Goal: Information Seeking & Learning: Check status

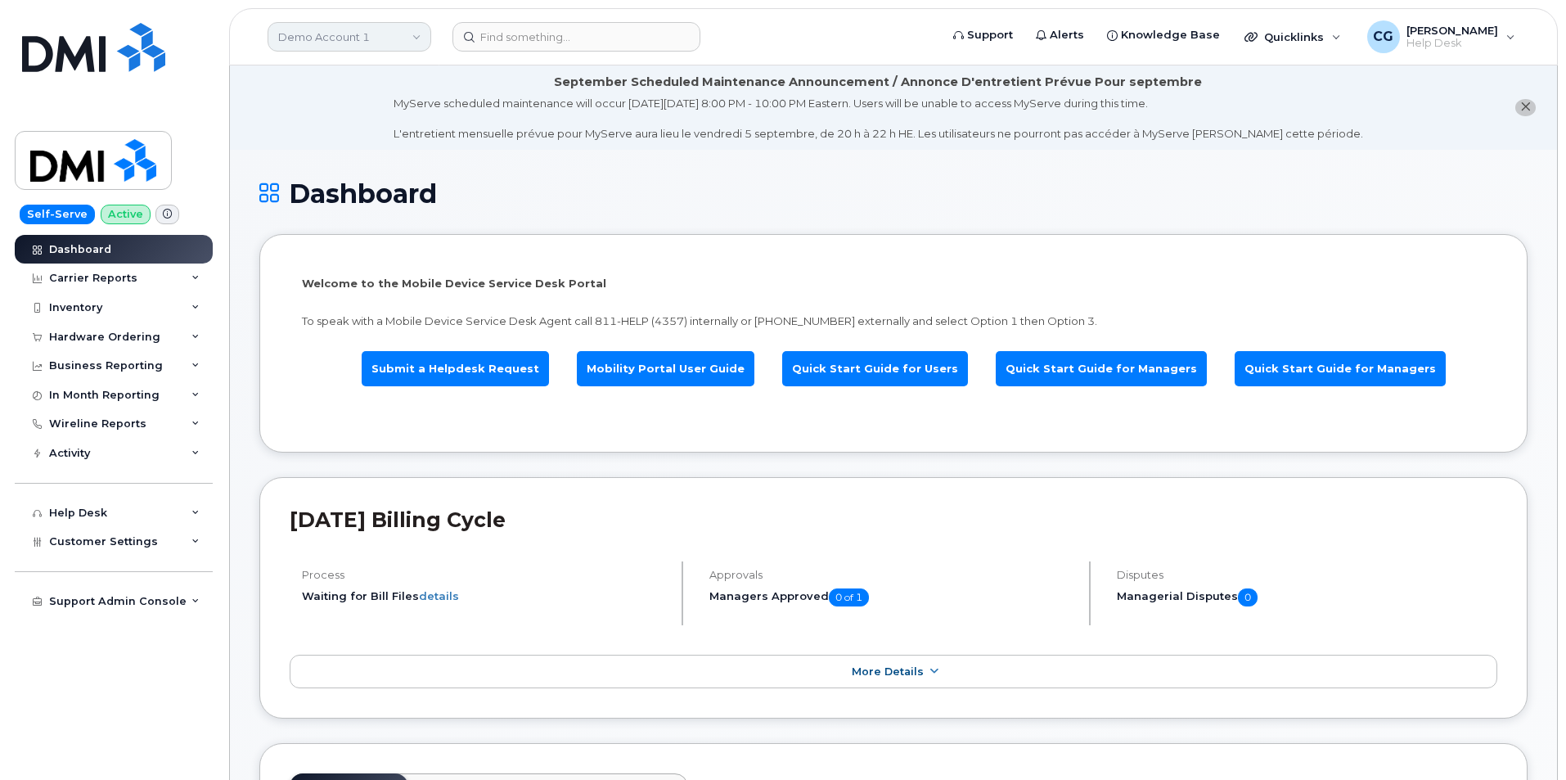
click at [311, 38] on link "Demo Account 1" at bounding box center [350, 36] width 164 height 29
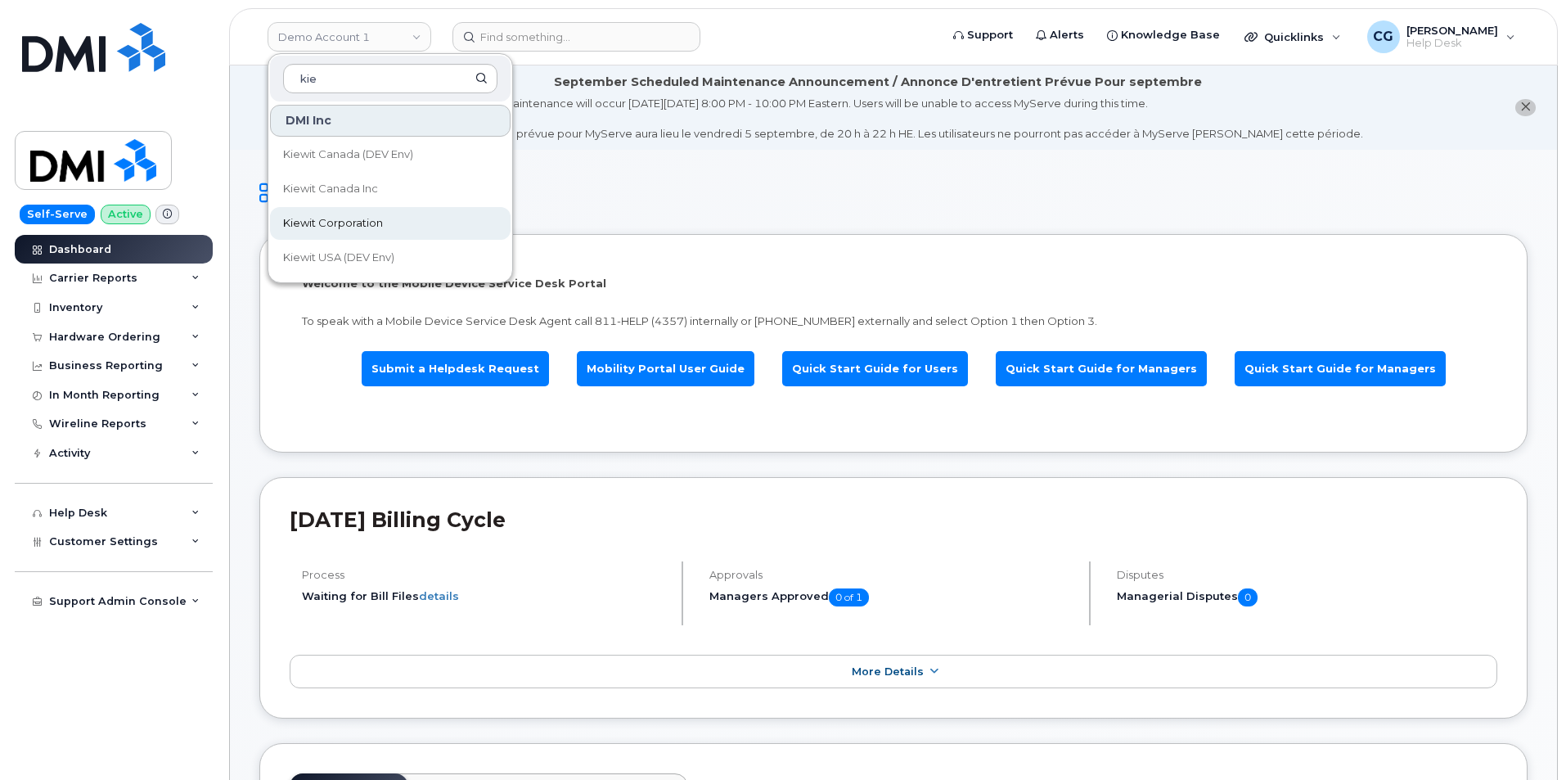
type input "kie"
click at [334, 223] on span "Kiewit Corporation" at bounding box center [333, 223] width 100 height 16
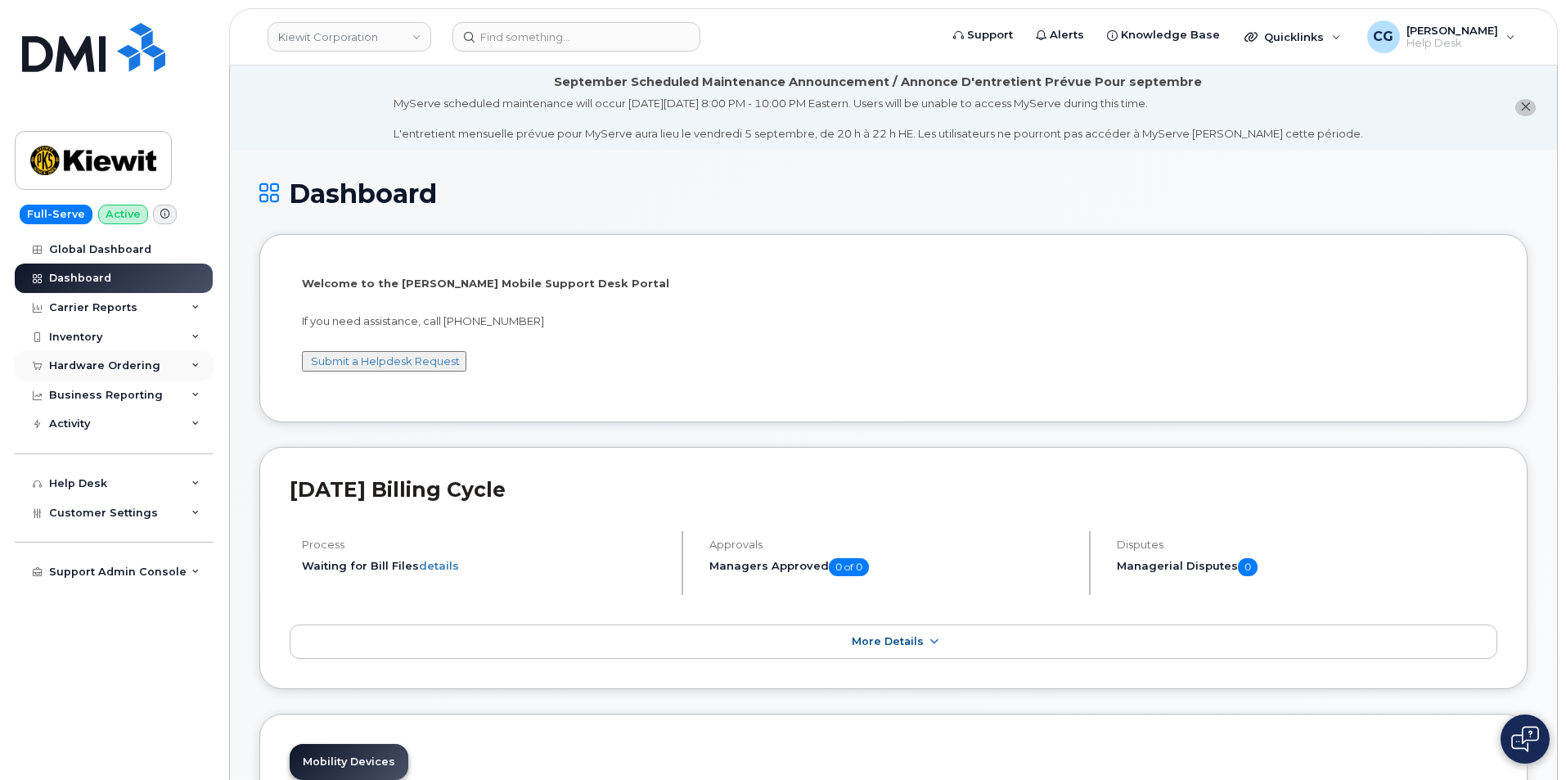
click at [86, 362] on div "Hardware Ordering" at bounding box center [104, 365] width 111 height 13
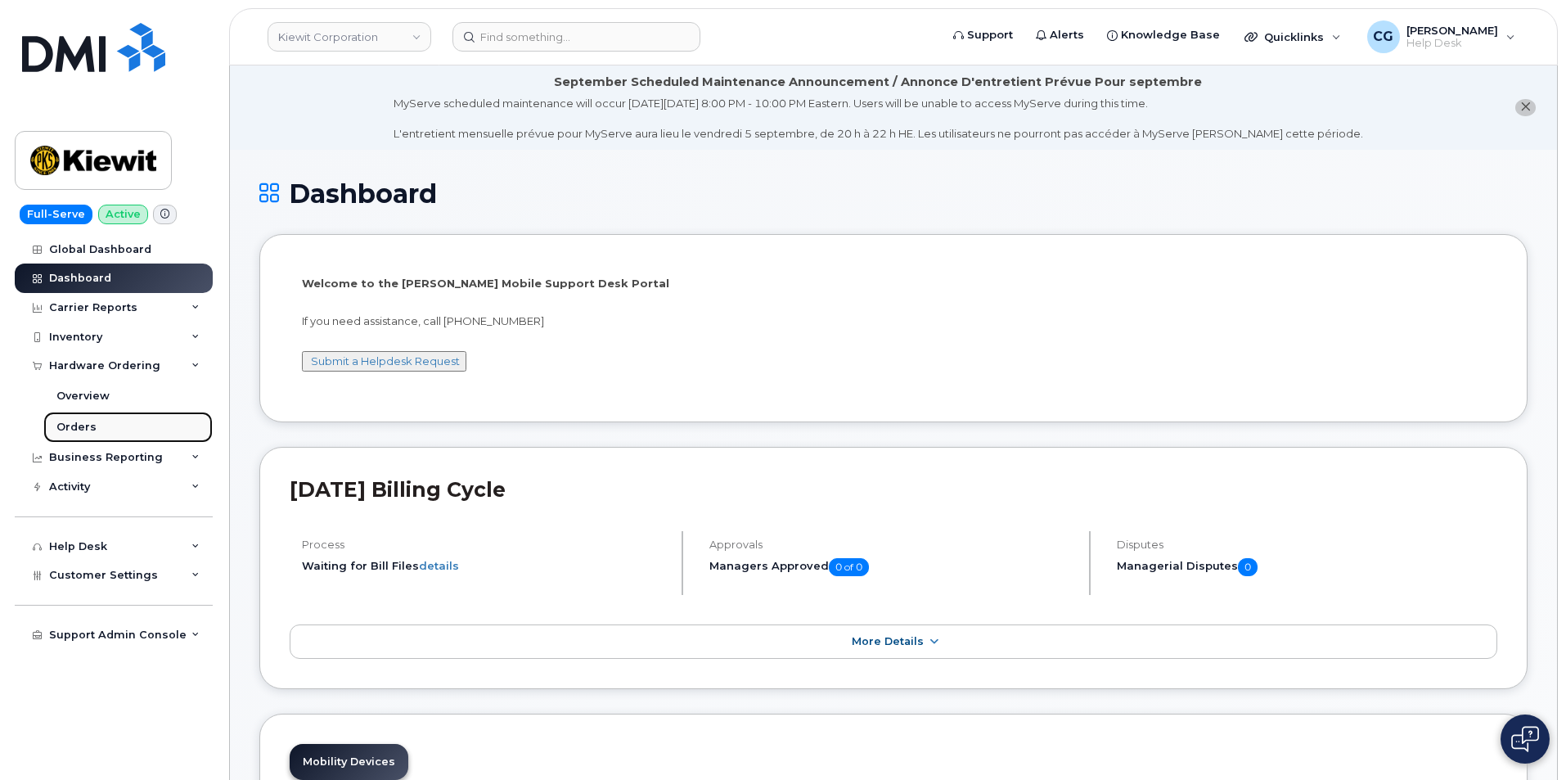
drag, startPoint x: 84, startPoint y: 422, endPoint x: 188, endPoint y: 423, distance: 103.9
click at [85, 423] on div "Orders" at bounding box center [76, 427] width 40 height 15
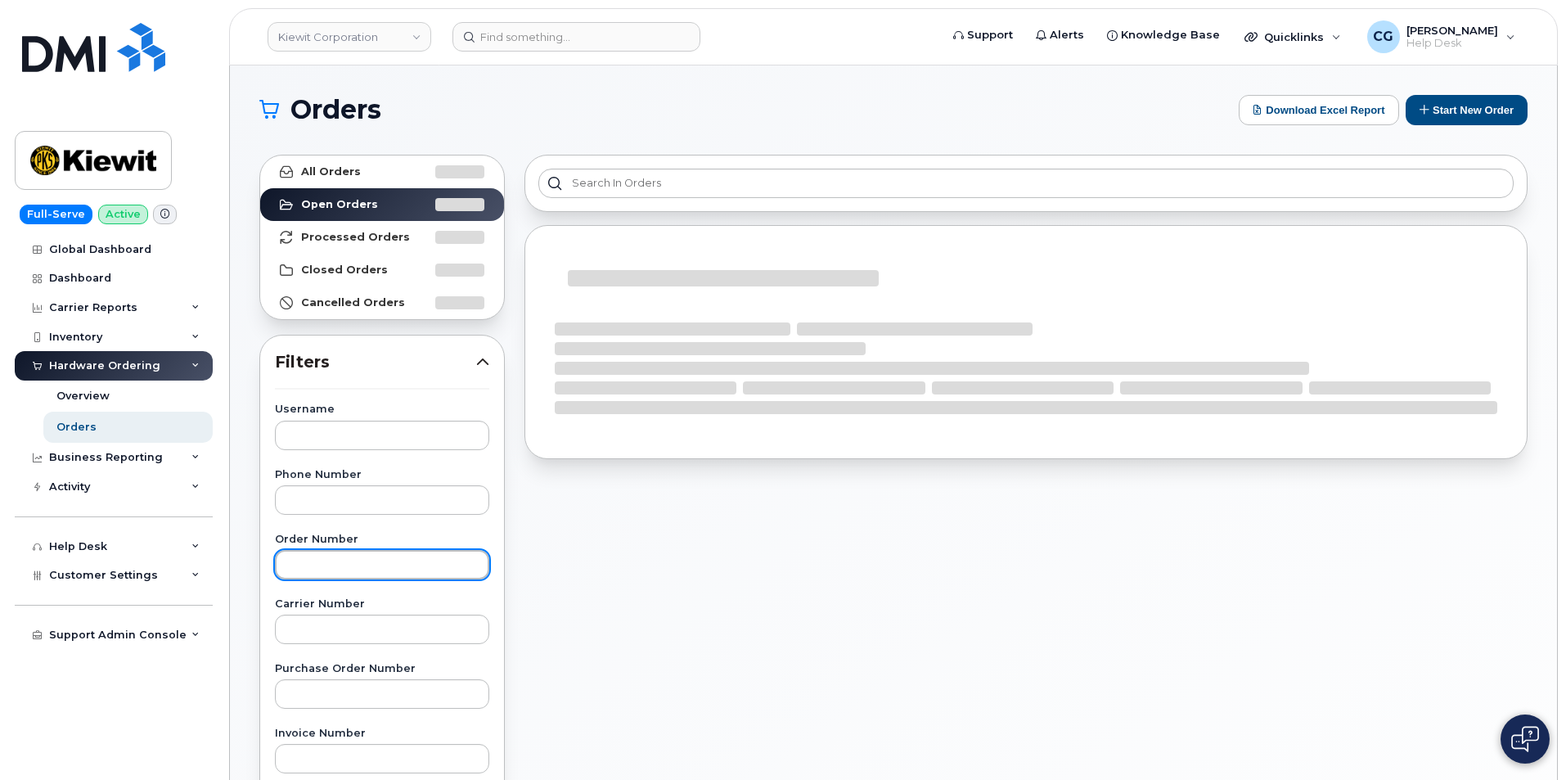
click at [333, 570] on input "text" at bounding box center [382, 564] width 214 height 29
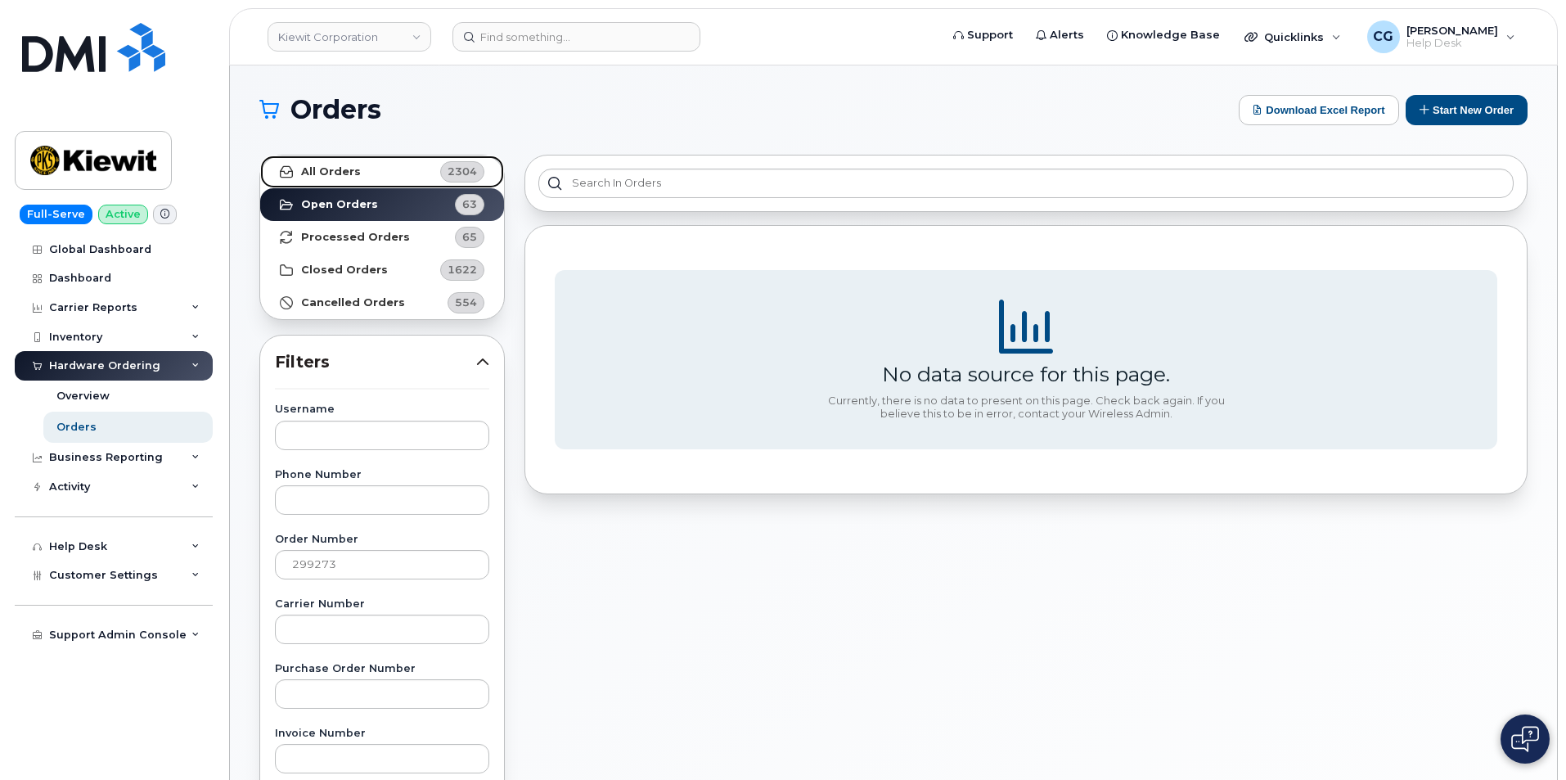
click at [332, 173] on strong "All Orders" at bounding box center [331, 171] width 60 height 13
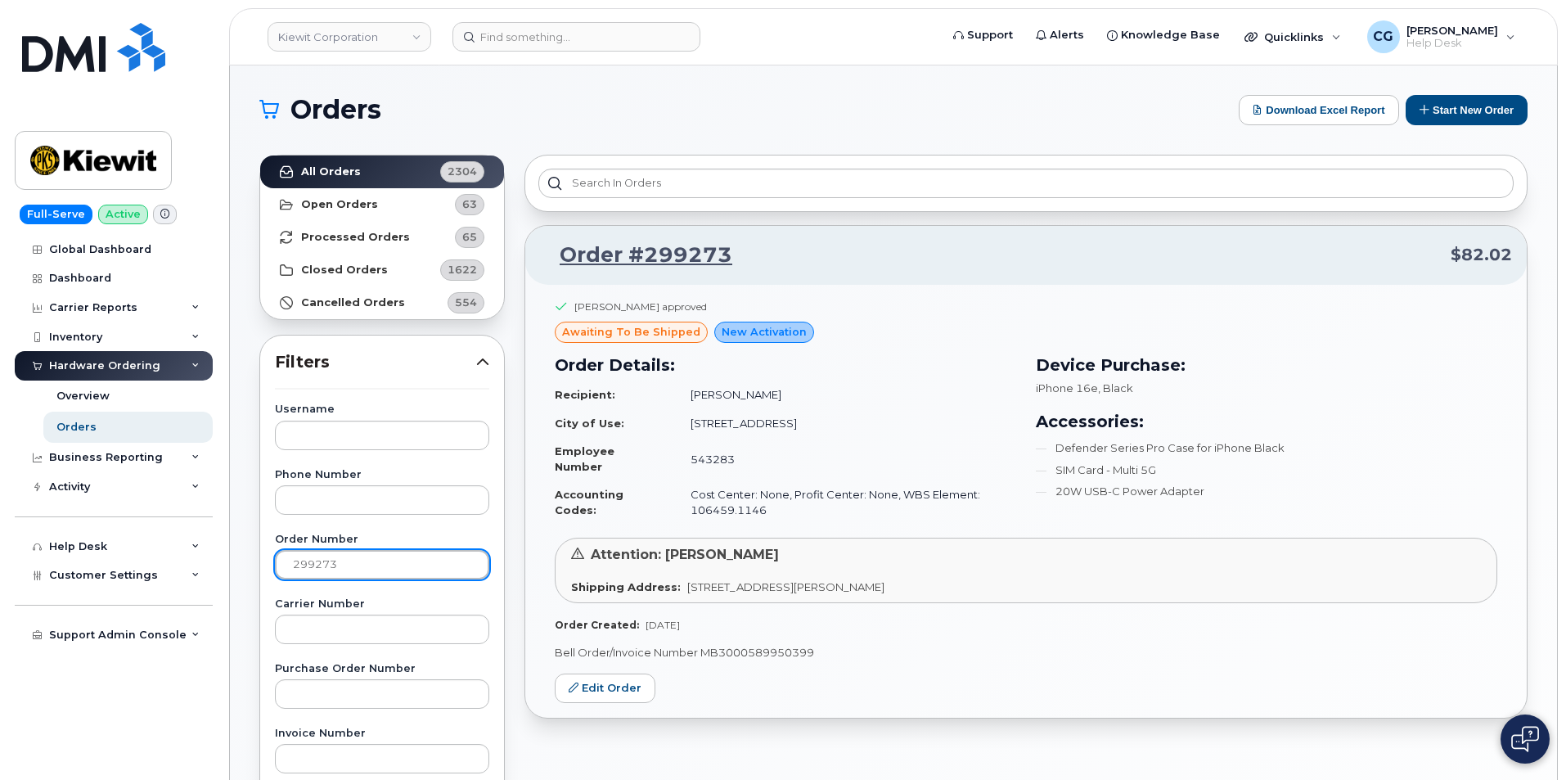
click at [351, 558] on input "299273" at bounding box center [382, 564] width 214 height 29
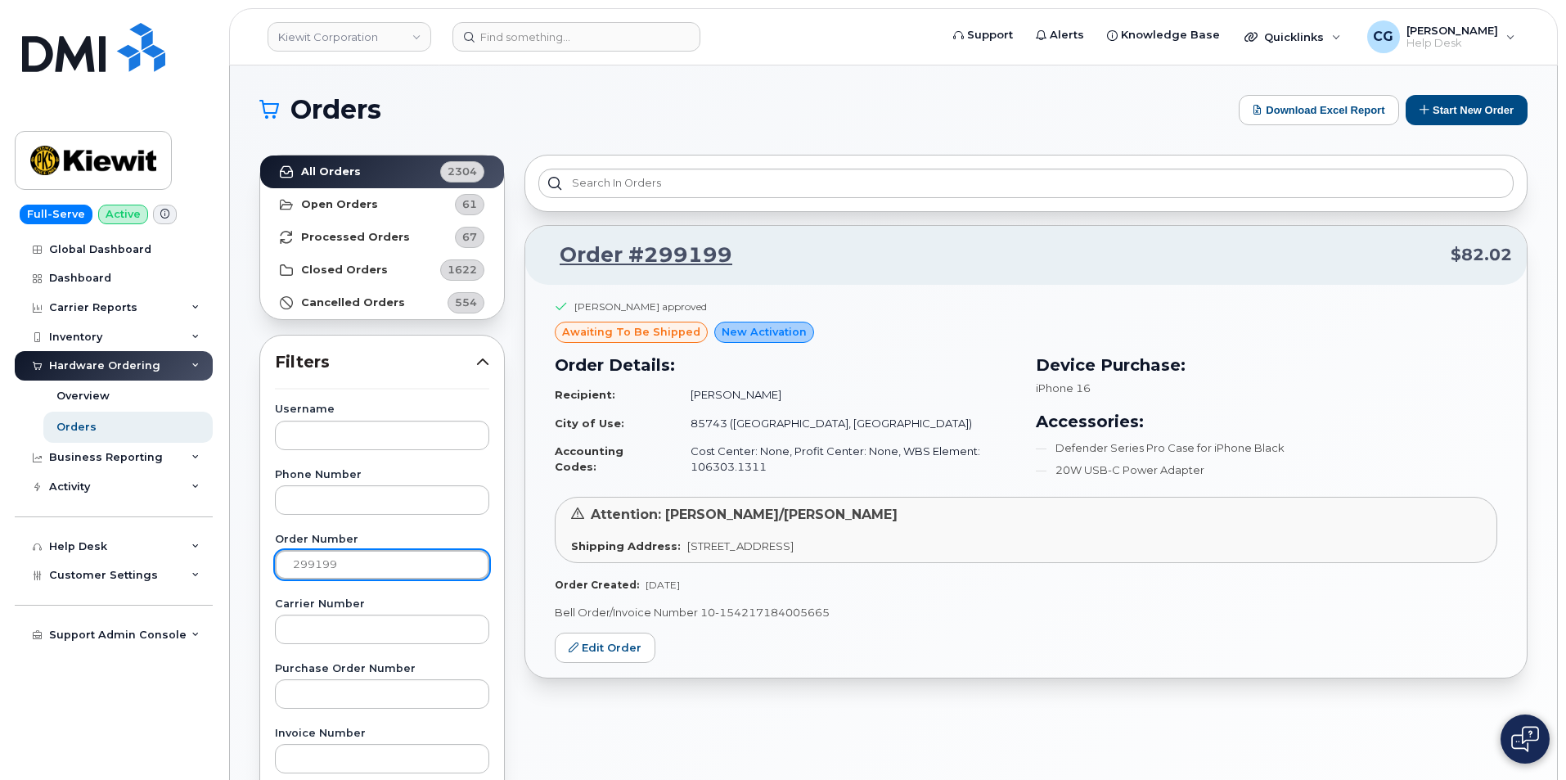
click at [339, 567] on input "299199" at bounding box center [382, 564] width 214 height 29
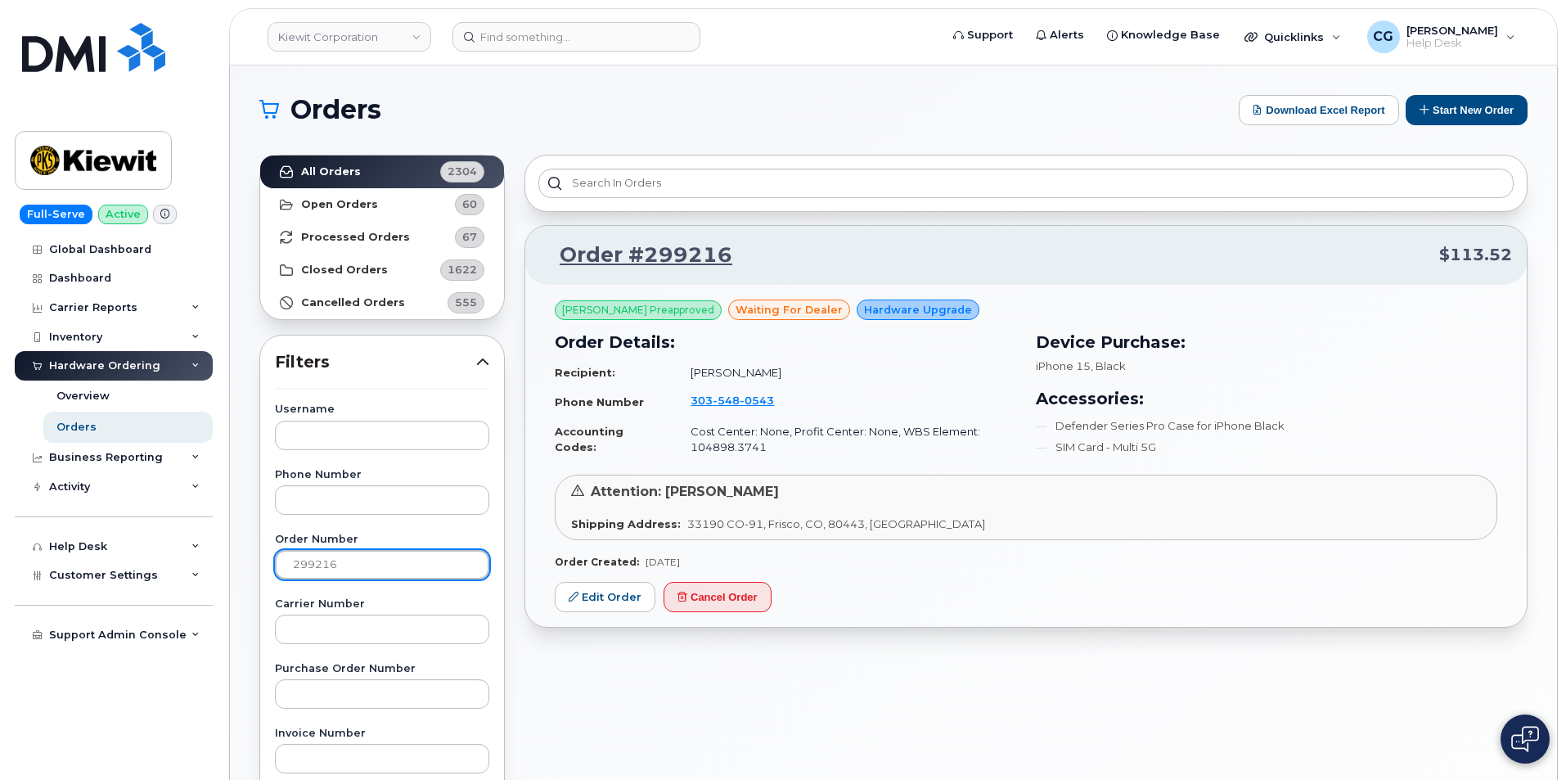
click at [353, 562] on input "299216" at bounding box center [382, 564] width 214 height 29
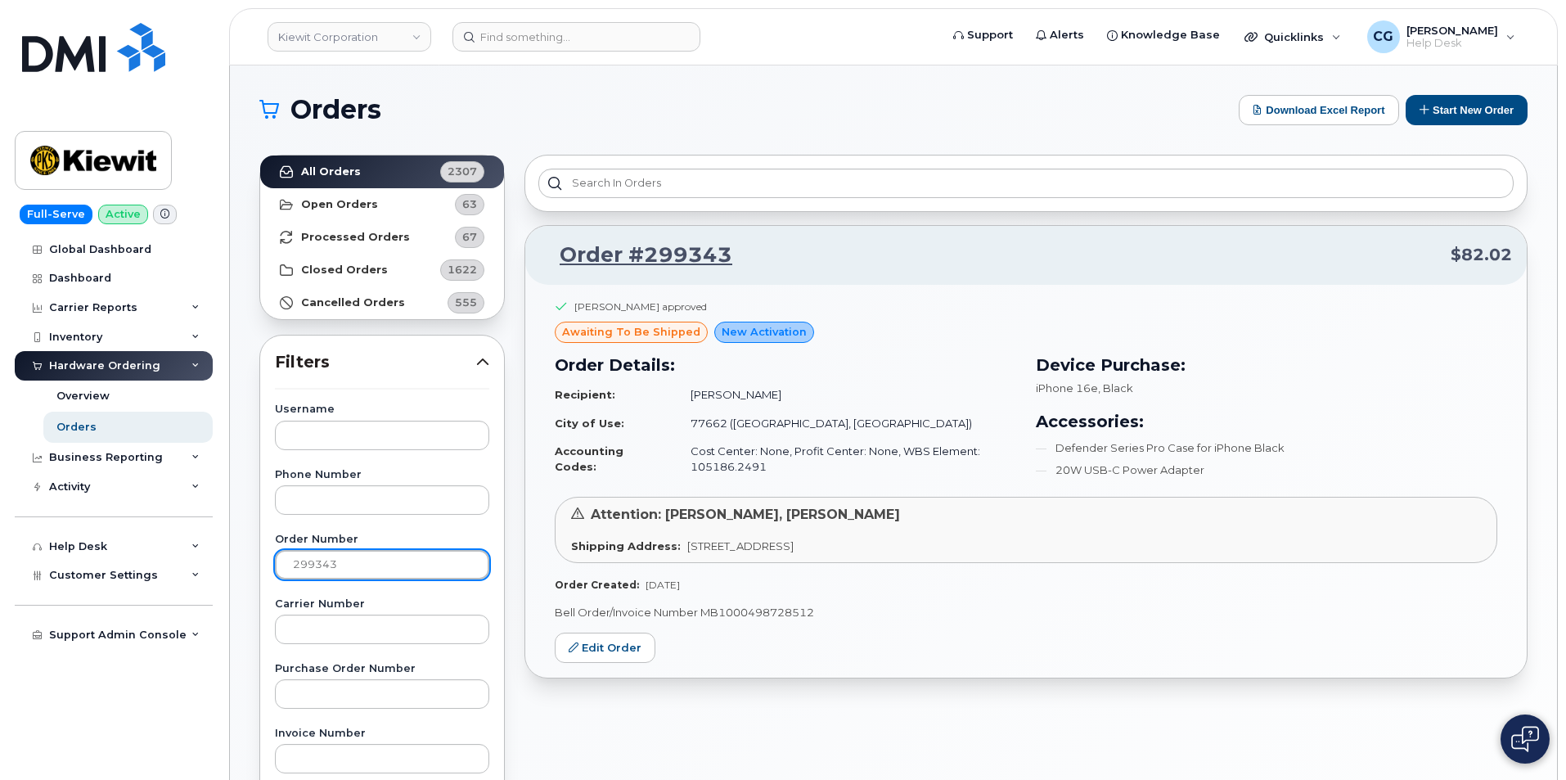
click at [367, 559] on input "299343" at bounding box center [382, 564] width 214 height 29
type input "299356"
click at [1445, 29] on span "[PERSON_NAME]" at bounding box center [1453, 30] width 92 height 13
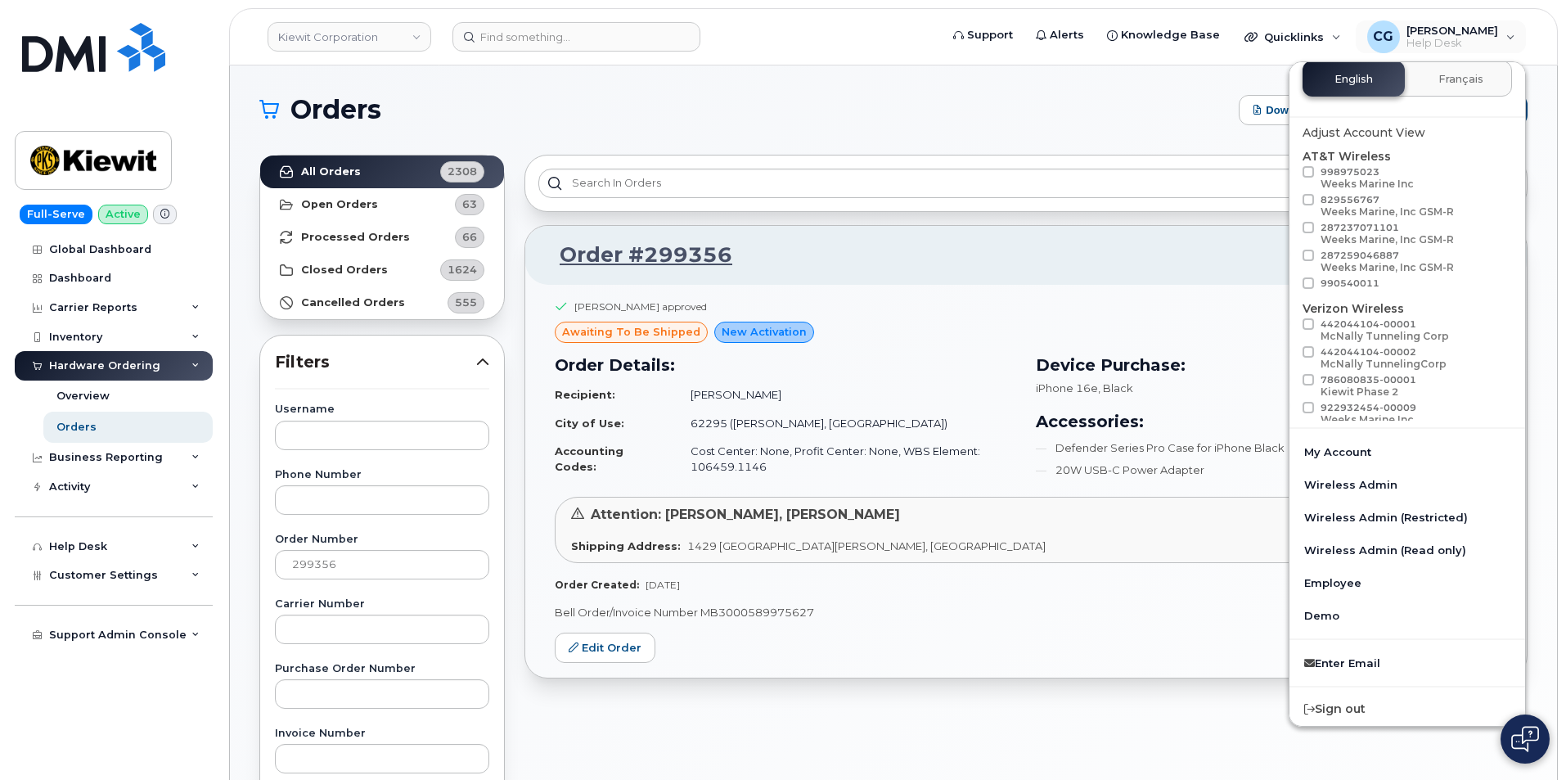
scroll to position [43, 0]
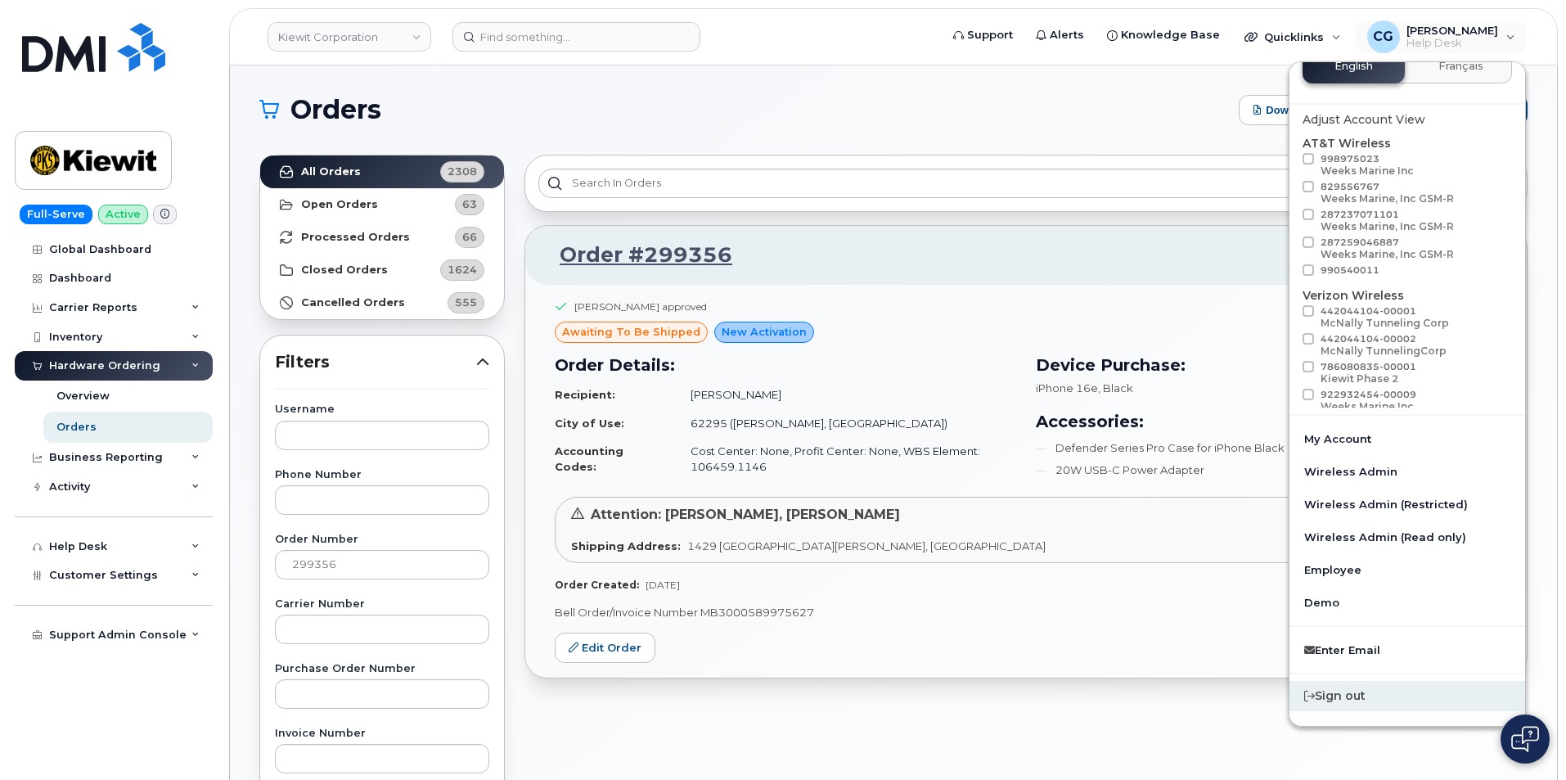
click at [1358, 698] on div "Sign out" at bounding box center [1408, 696] width 236 height 30
